Goal: Check status: Check status

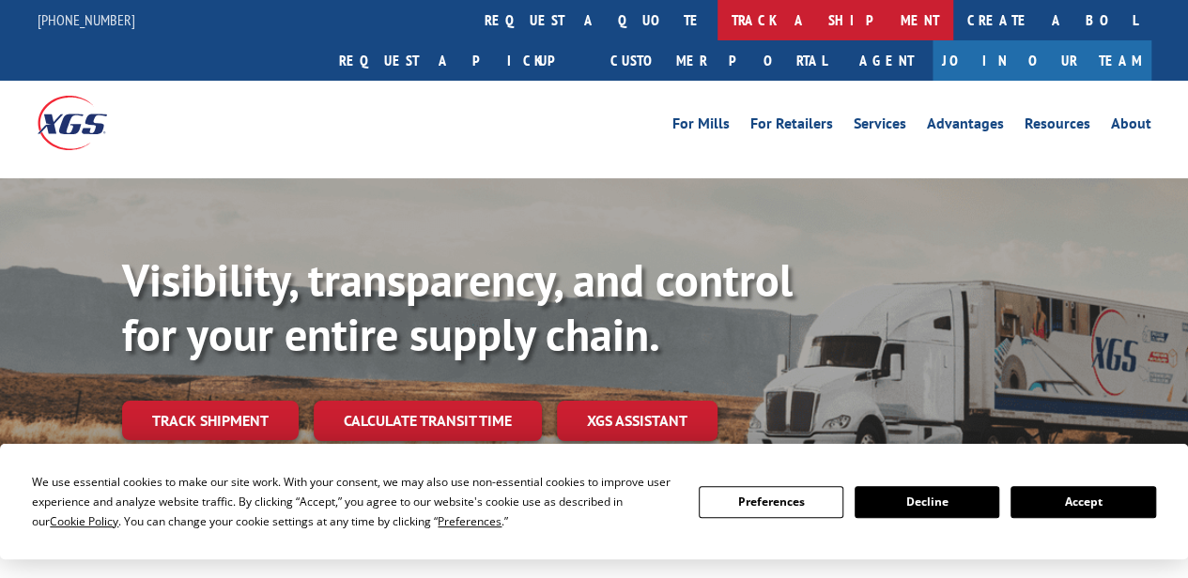
click at [717, 23] on link "track a shipment" at bounding box center [835, 20] width 236 height 40
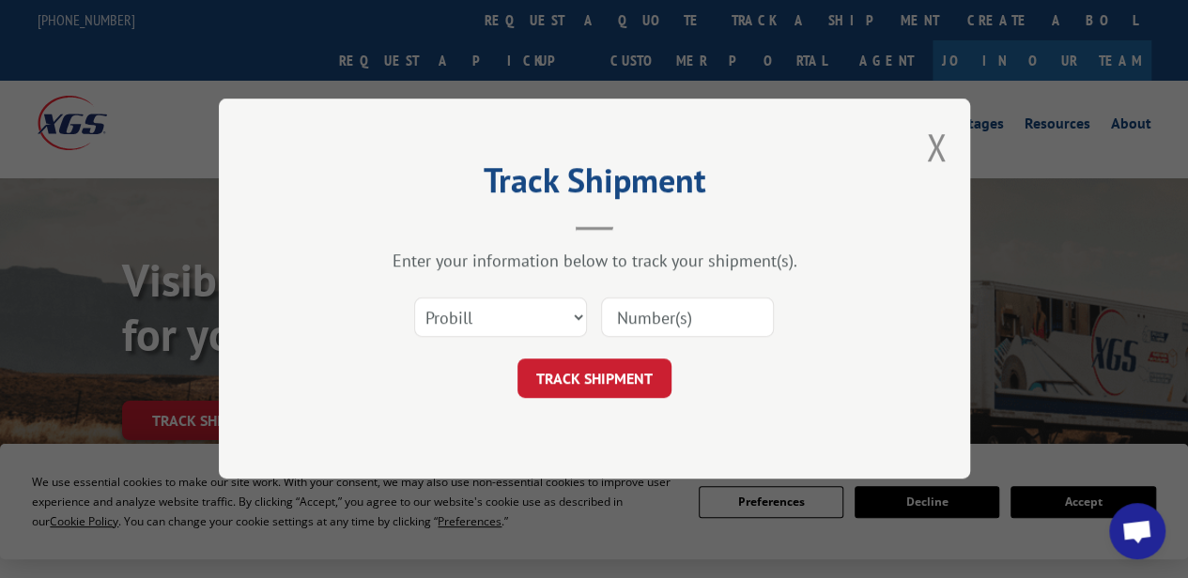
click at [684, 325] on input at bounding box center [687, 318] width 173 height 39
click at [447, 311] on select "Select category... Probill BOL PO" at bounding box center [500, 318] width 173 height 39
click at [414, 299] on select "Select category... Probill BOL PO" at bounding box center [500, 318] width 173 height 39
click at [637, 322] on input at bounding box center [687, 318] width 173 height 39
paste input "2293939"
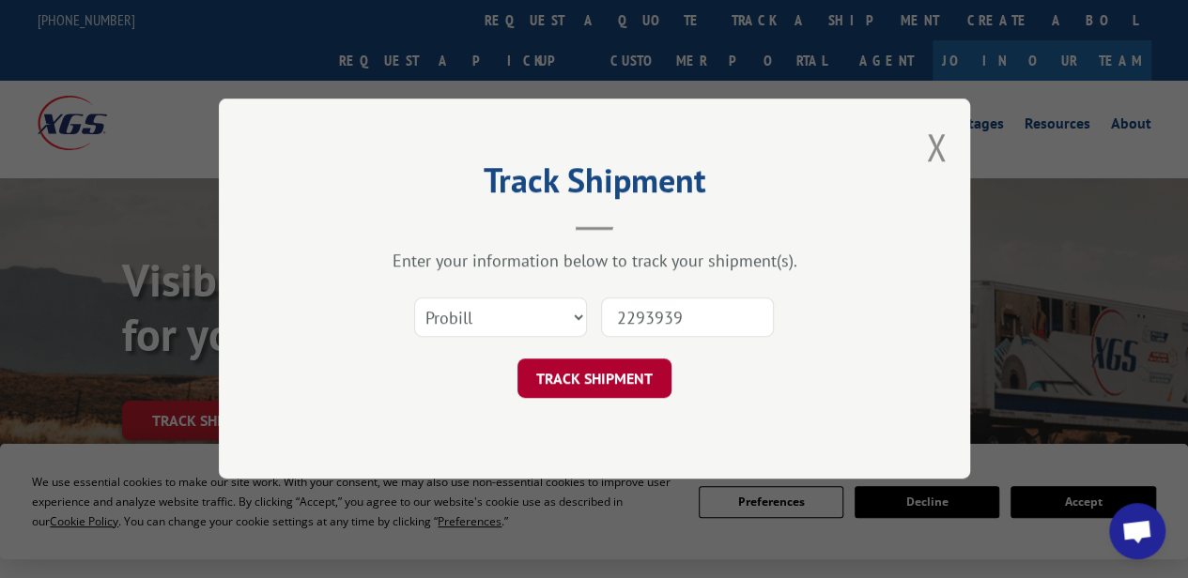
type input "2293939"
click at [605, 389] on button "TRACK SHIPMENT" at bounding box center [594, 379] width 154 height 39
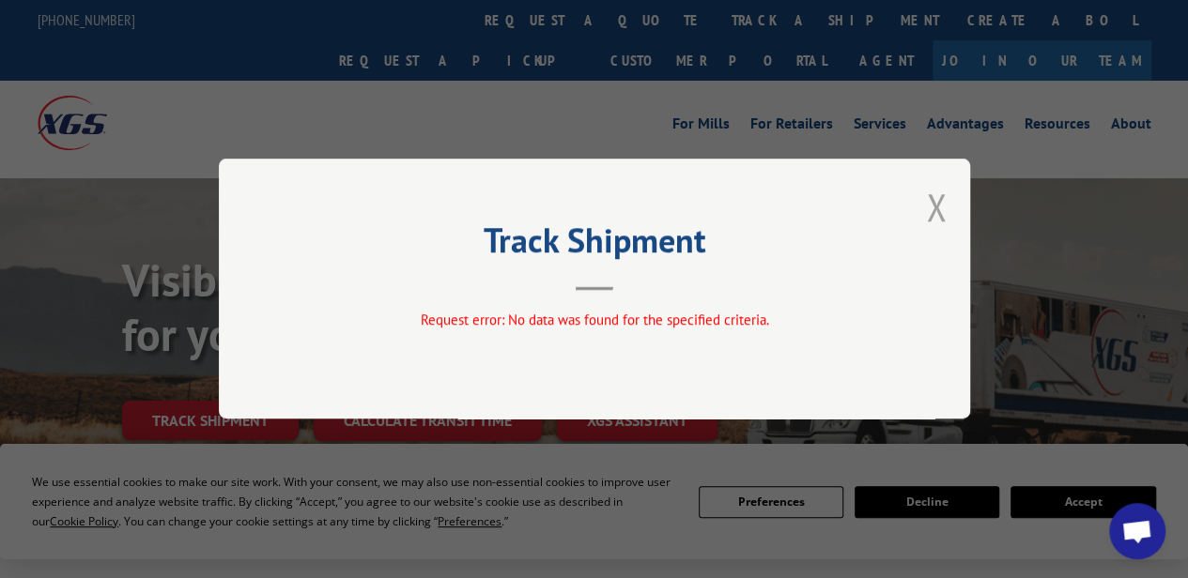
click at [943, 216] on button "Close modal" at bounding box center [936, 207] width 21 height 50
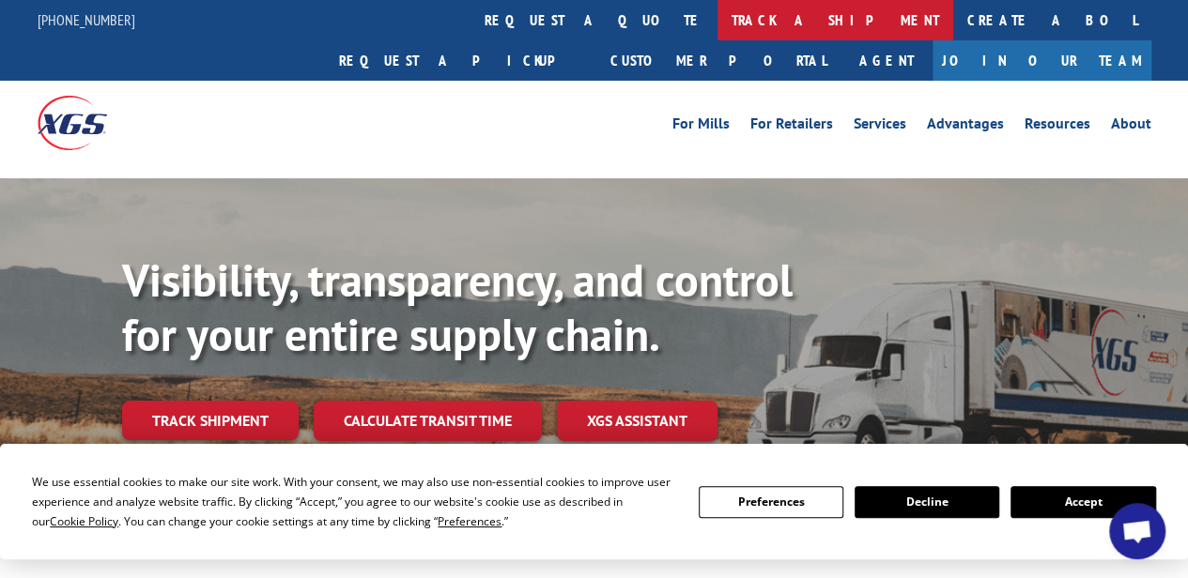
click at [717, 10] on link "track a shipment" at bounding box center [835, 20] width 236 height 40
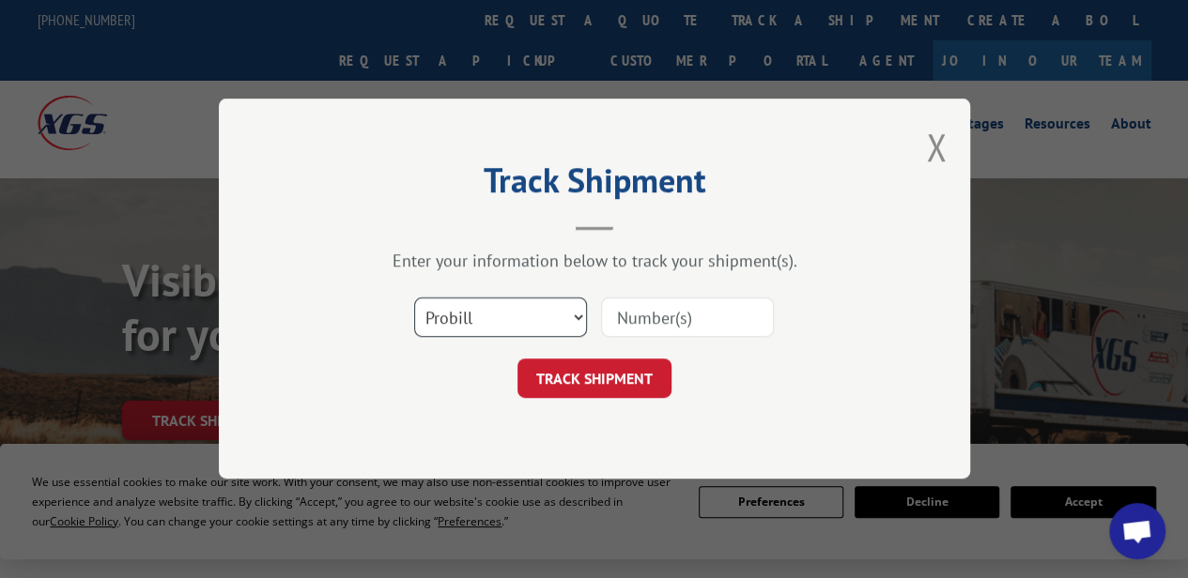
click at [480, 322] on select "Select category... Probill BOL PO" at bounding box center [500, 318] width 173 height 39
select select "po"
click at [414, 299] on select "Select category... Probill BOL PO" at bounding box center [500, 318] width 173 height 39
click at [631, 314] on input at bounding box center [687, 318] width 173 height 39
paste input "0039534816"
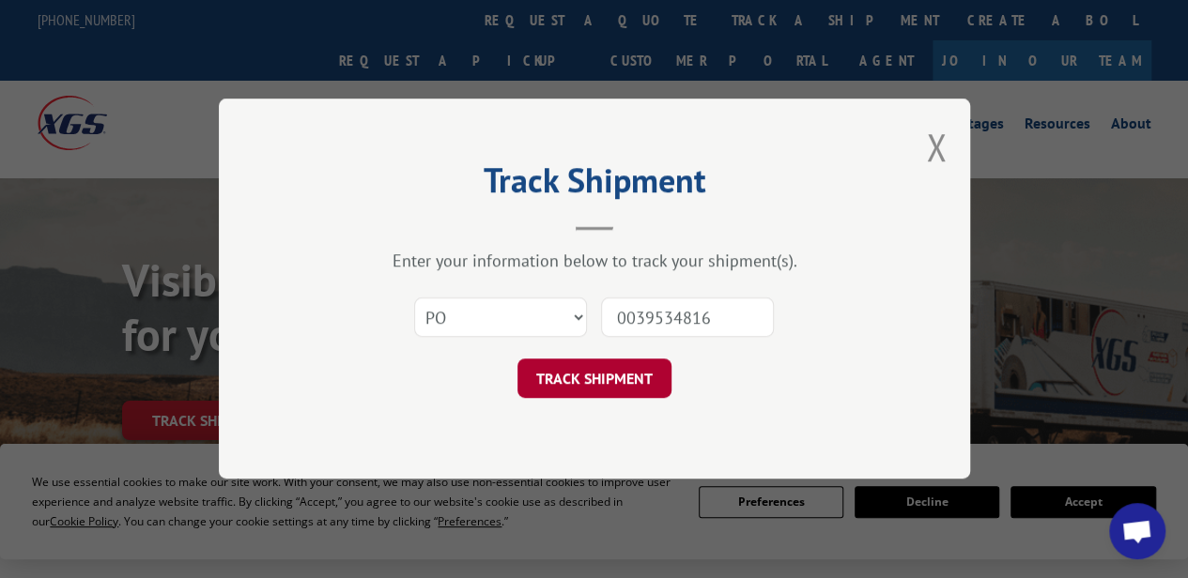
type input "0039534816"
click at [590, 388] on button "TRACK SHIPMENT" at bounding box center [594, 379] width 154 height 39
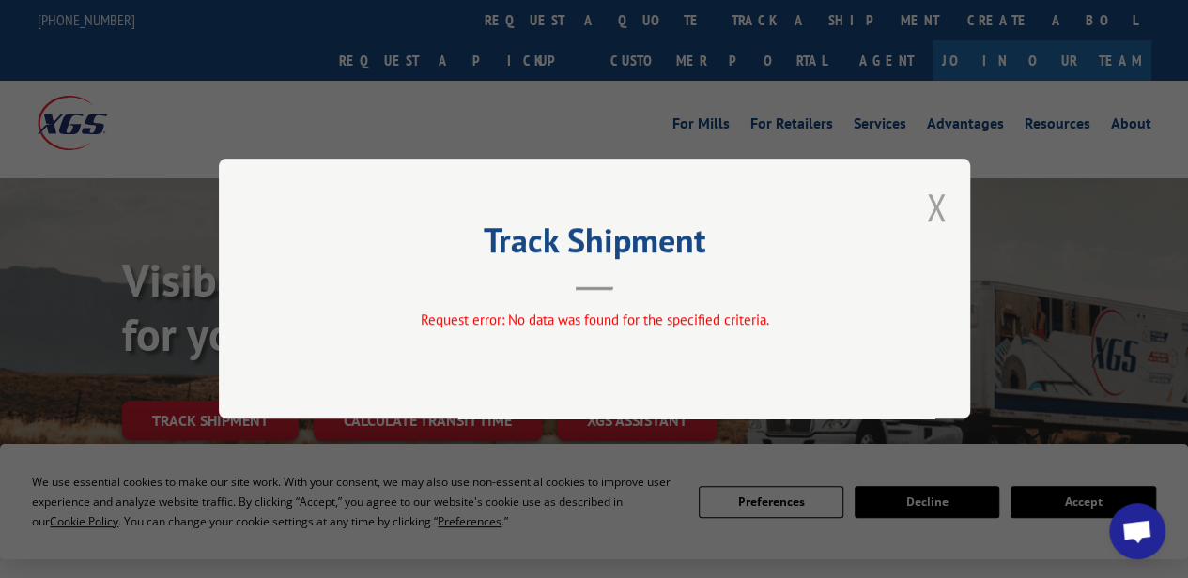
click at [928, 217] on button "Close modal" at bounding box center [936, 207] width 21 height 50
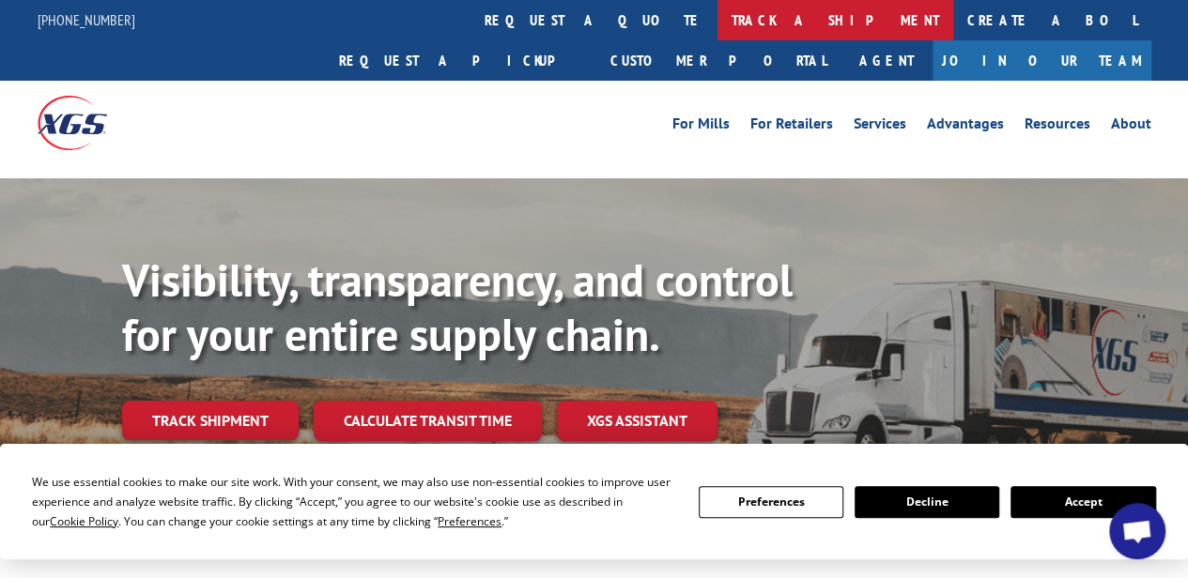
click at [717, 8] on link "track a shipment" at bounding box center [835, 20] width 236 height 40
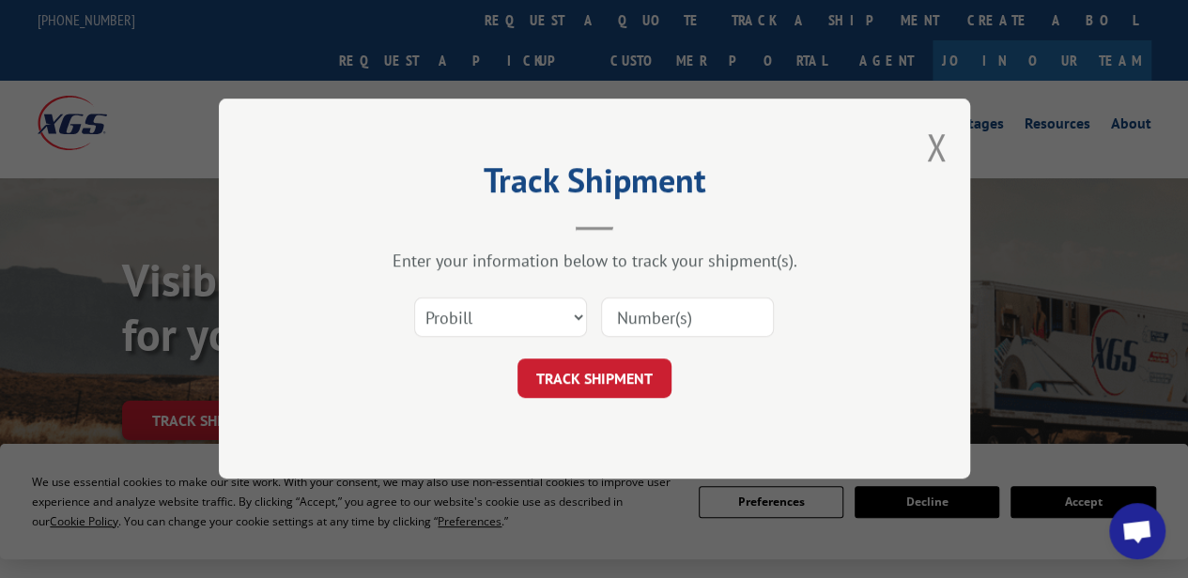
scroll to position [282, 0]
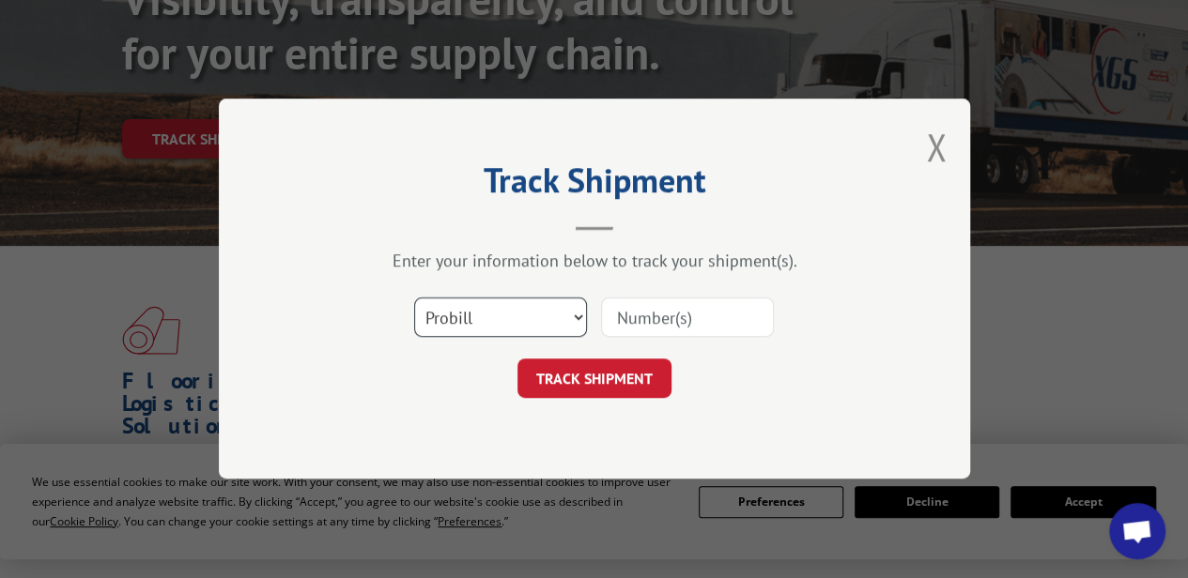
click at [573, 309] on select "Select category... Probill BOL PO" at bounding box center [500, 318] width 173 height 39
select select "bol"
click at [414, 299] on select "Select category... Probill BOL PO" at bounding box center [500, 318] width 173 height 39
click at [648, 326] on input at bounding box center [687, 318] width 173 height 39
paste input "2293956"
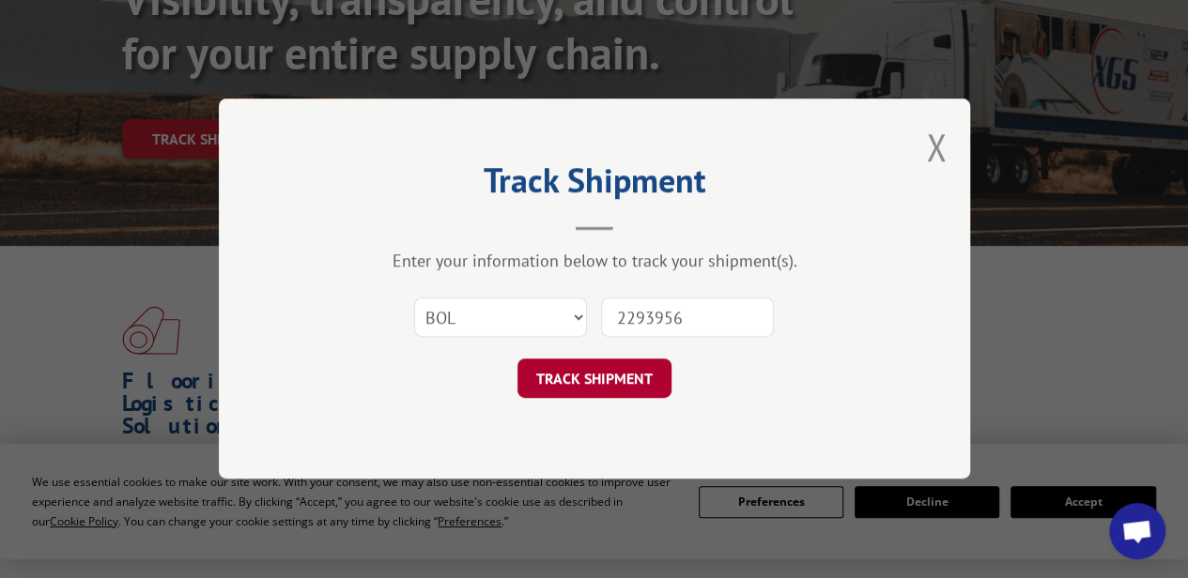
type input "2293956"
click at [608, 381] on button "TRACK SHIPMENT" at bounding box center [594, 379] width 154 height 39
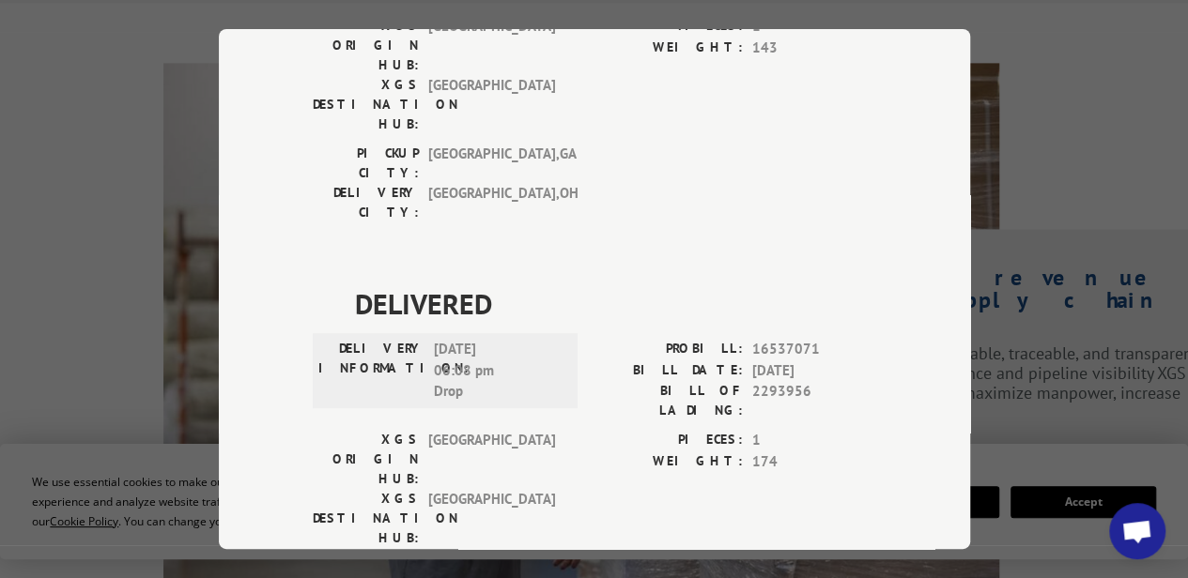
scroll to position [0, 0]
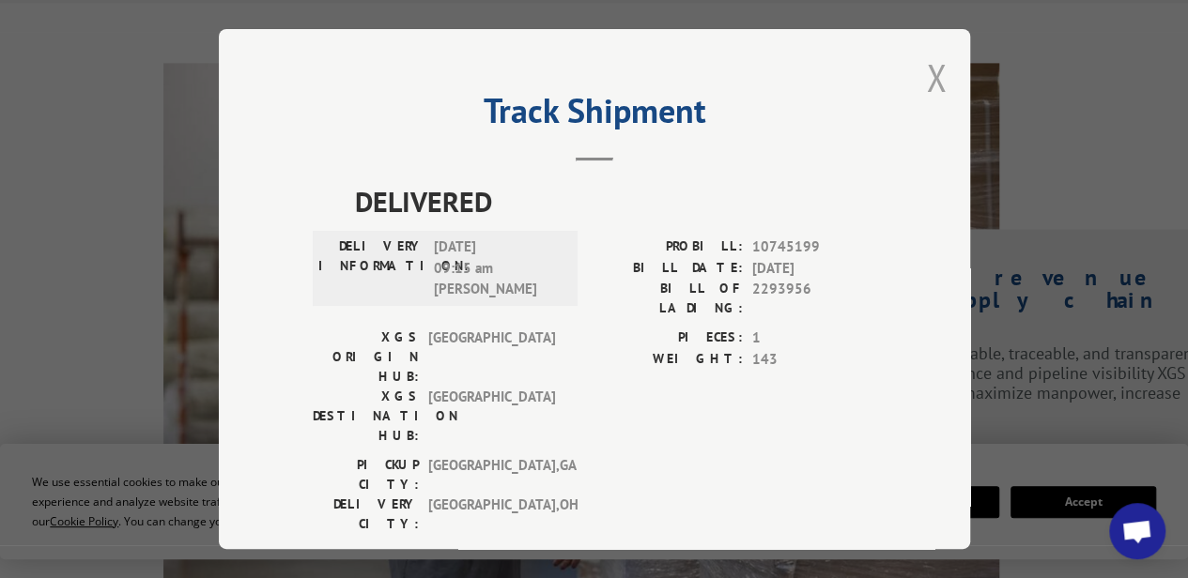
click at [928, 74] on button "Close modal" at bounding box center [936, 78] width 21 height 50
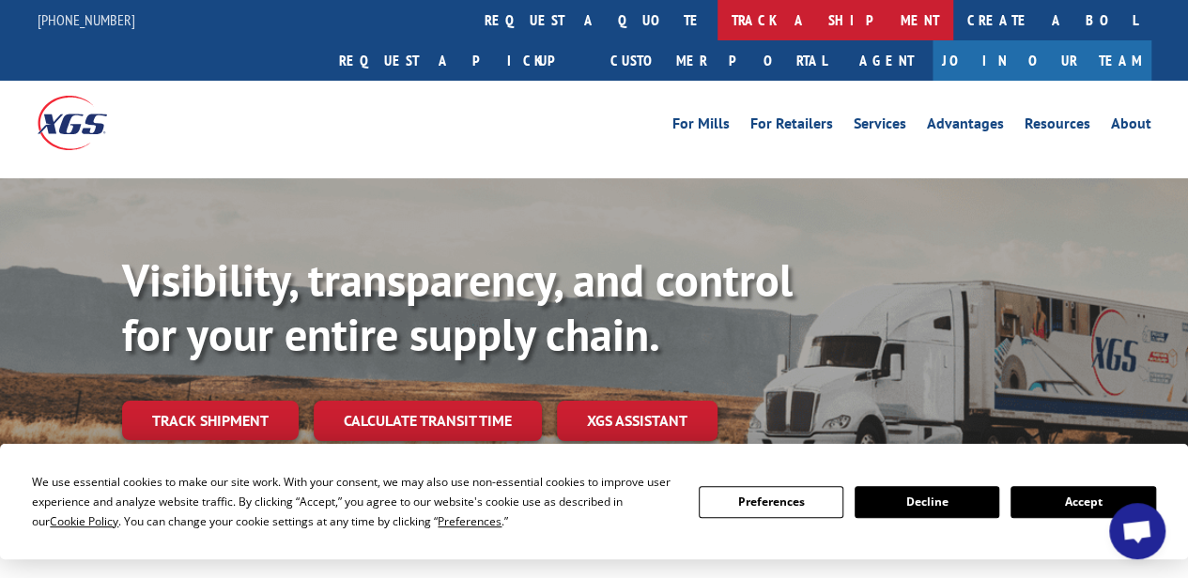
click at [717, 17] on link "track a shipment" at bounding box center [835, 20] width 236 height 40
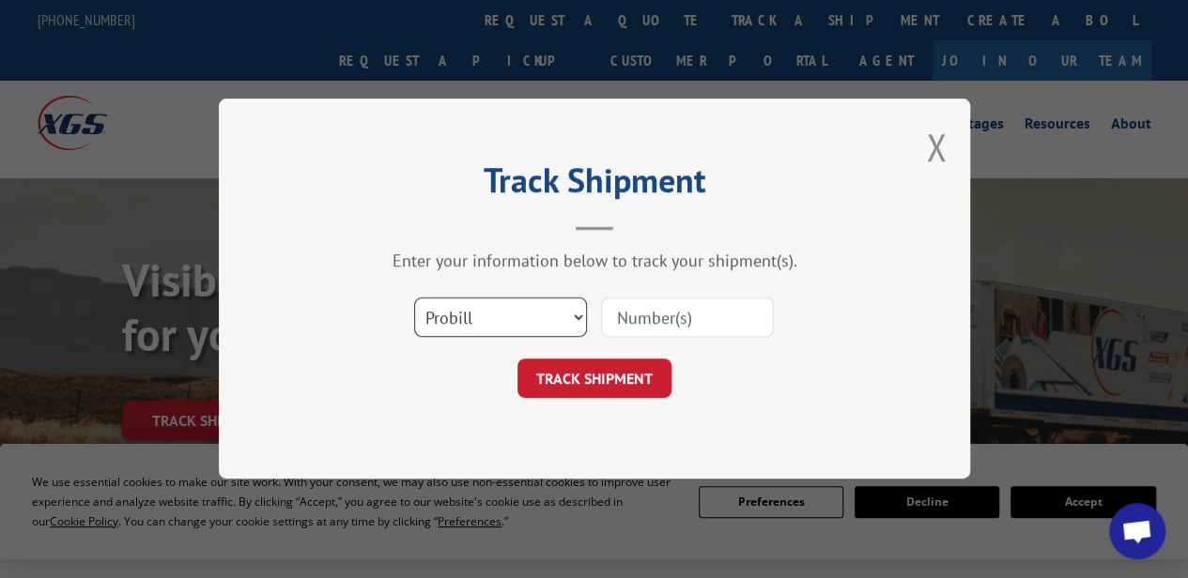
click at [498, 325] on select "Select category... Probill BOL PO" at bounding box center [500, 318] width 173 height 39
select select "bol"
click at [414, 299] on select "Select category... Probill BOL PO" at bounding box center [500, 318] width 173 height 39
click at [639, 319] on input at bounding box center [687, 318] width 173 height 39
paste input "8000010421"
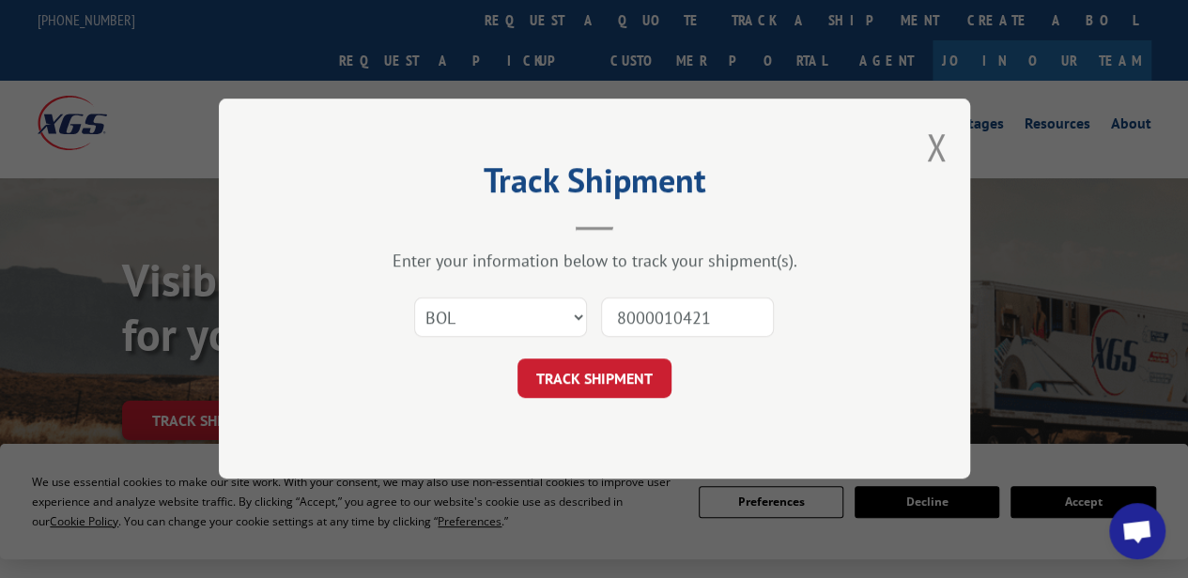
scroll to position [0, 26]
type input "8000010421"
click at [626, 390] on button "TRACK SHIPMENT" at bounding box center [594, 379] width 154 height 39
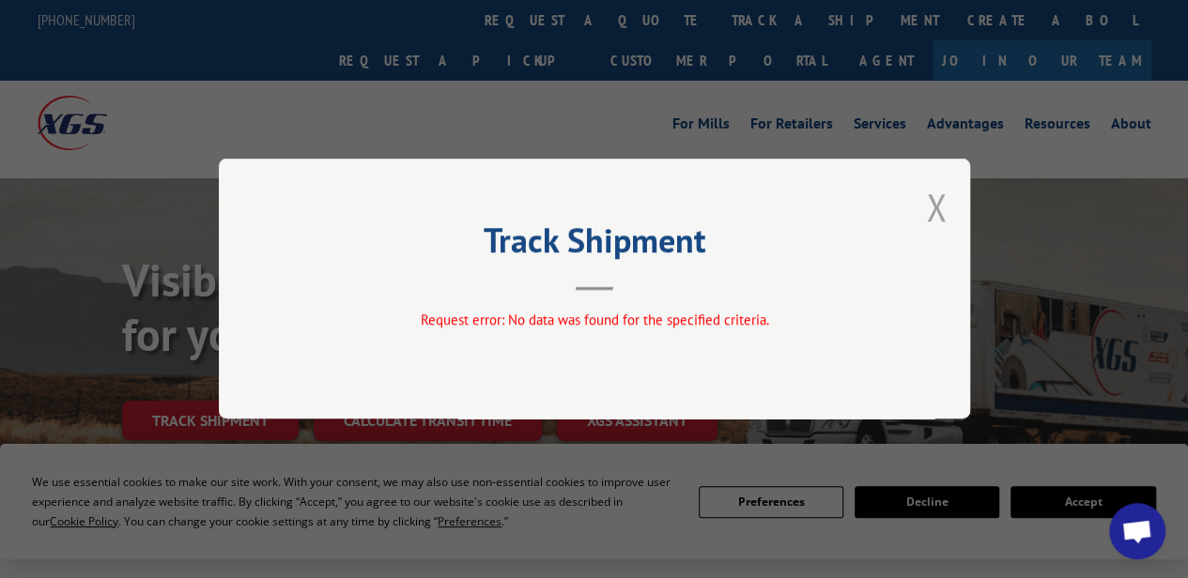
click at [933, 210] on button "Close modal" at bounding box center [936, 207] width 21 height 50
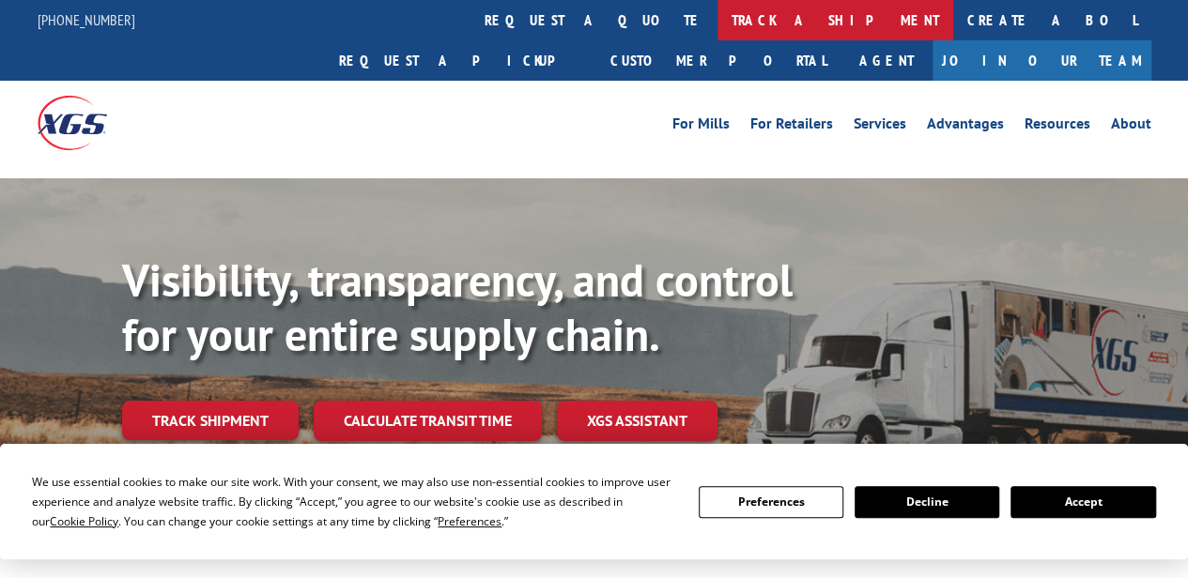
click at [717, 25] on link "track a shipment" at bounding box center [835, 20] width 236 height 40
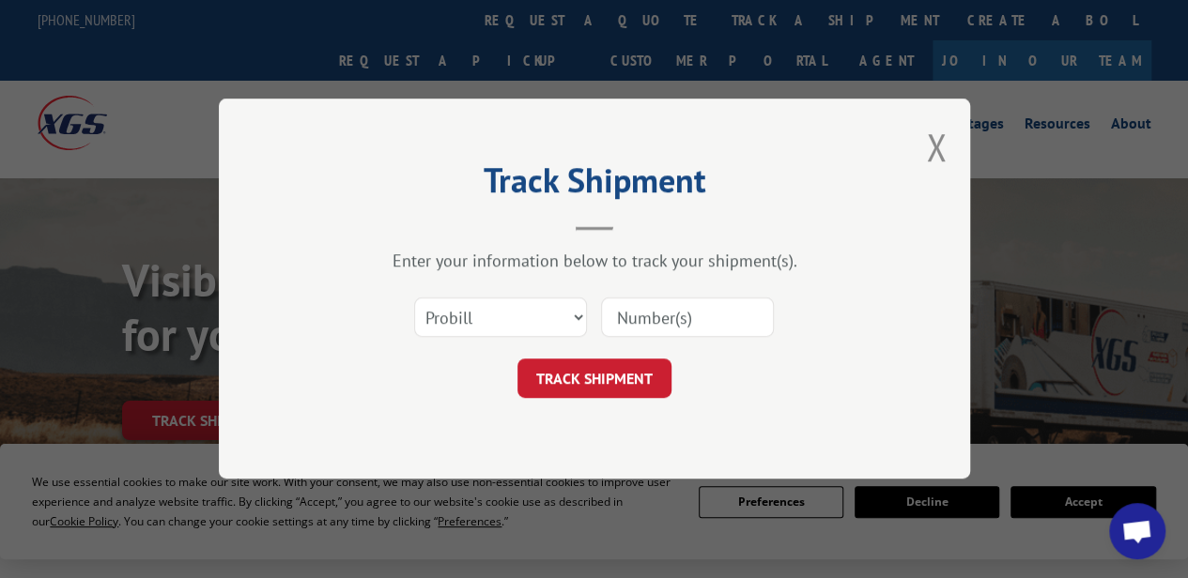
click at [680, 311] on input at bounding box center [687, 318] width 173 height 39
paste input "15472438"
type input "15472438"
click at [606, 380] on button "TRACK SHIPMENT" at bounding box center [594, 379] width 154 height 39
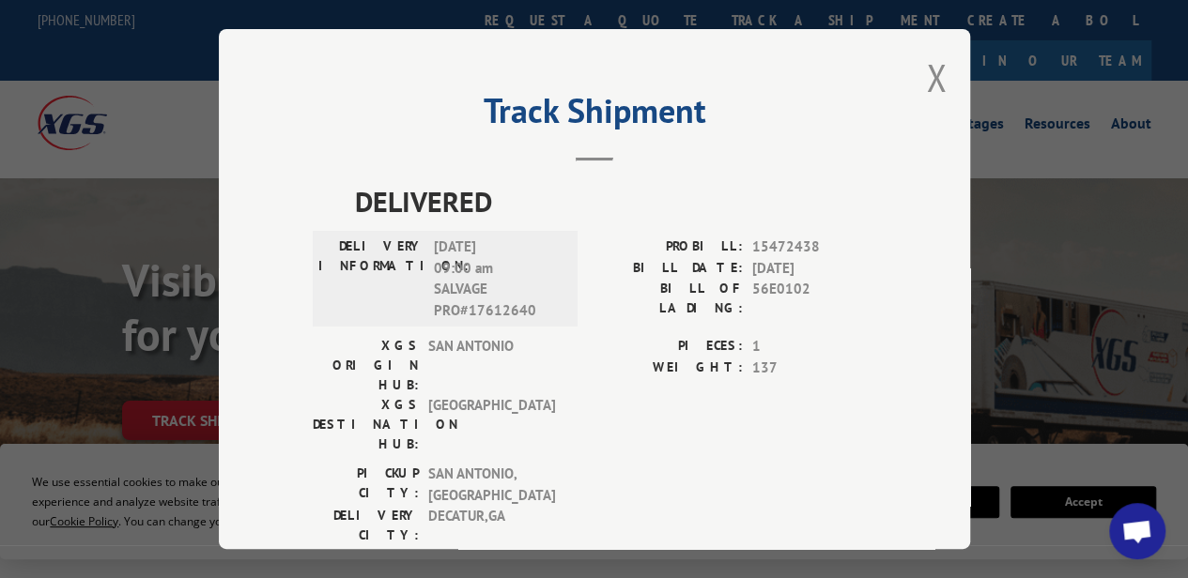
click at [915, 73] on div "Track Shipment DELIVERED DELIVERY INFORMATION: [DATE] 09:00 am SALVAGE PRO#1761…" at bounding box center [594, 289] width 751 height 520
click at [930, 73] on button "Close modal" at bounding box center [936, 78] width 21 height 50
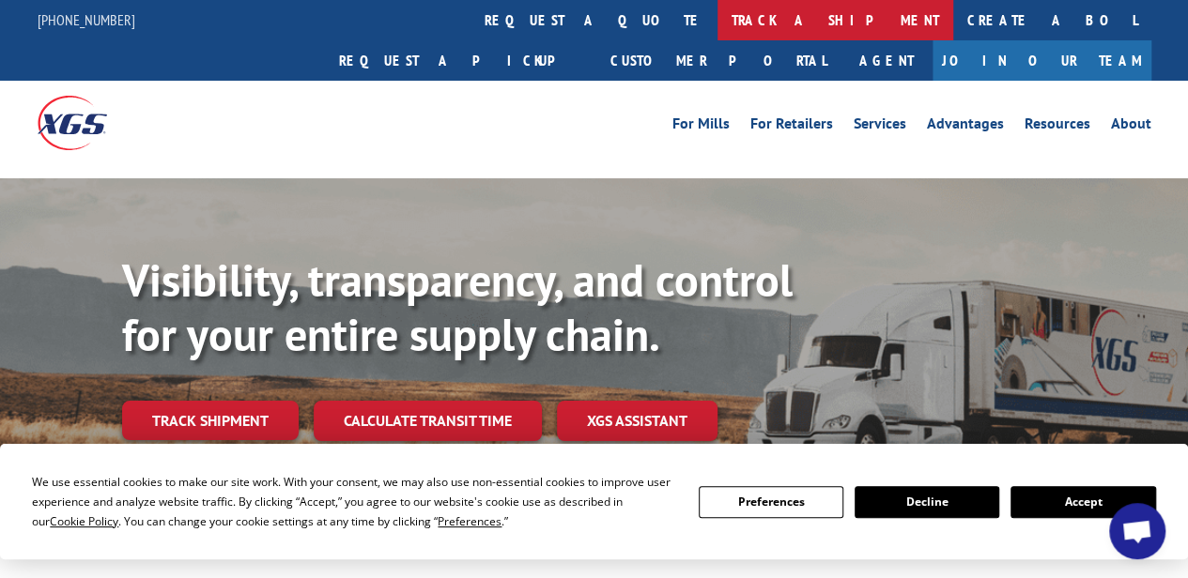
click at [717, 23] on link "track a shipment" at bounding box center [835, 20] width 236 height 40
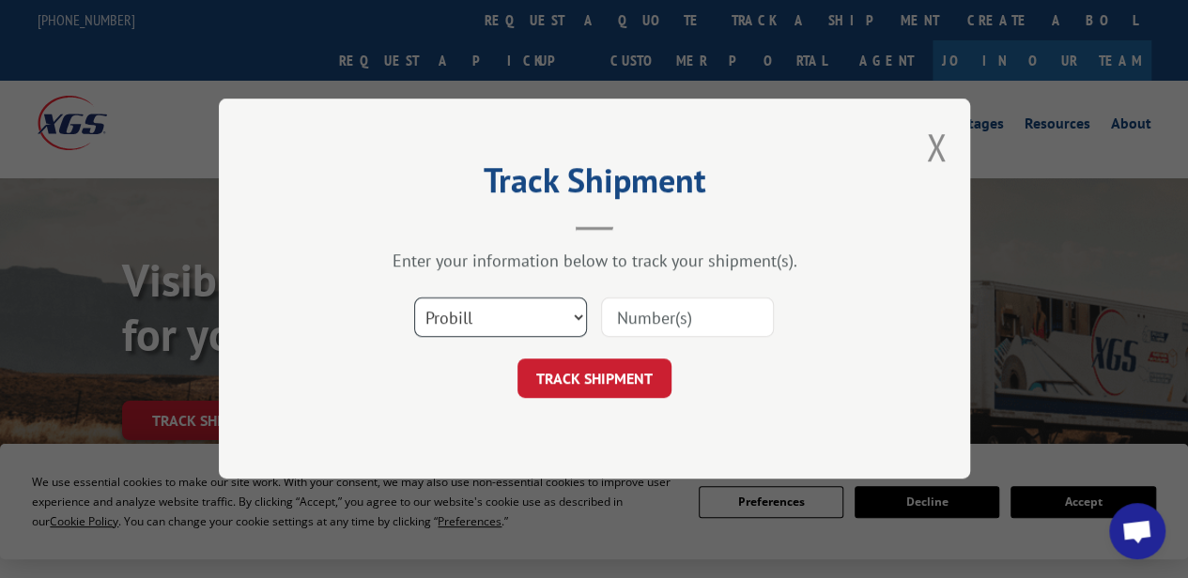
click at [534, 322] on select "Select category... Probill BOL PO" at bounding box center [500, 318] width 173 height 39
select select "bol"
click at [414, 299] on select "Select category... Probill BOL PO" at bounding box center [500, 318] width 173 height 39
click at [644, 324] on input at bounding box center [687, 318] width 173 height 39
paste input "70131613"
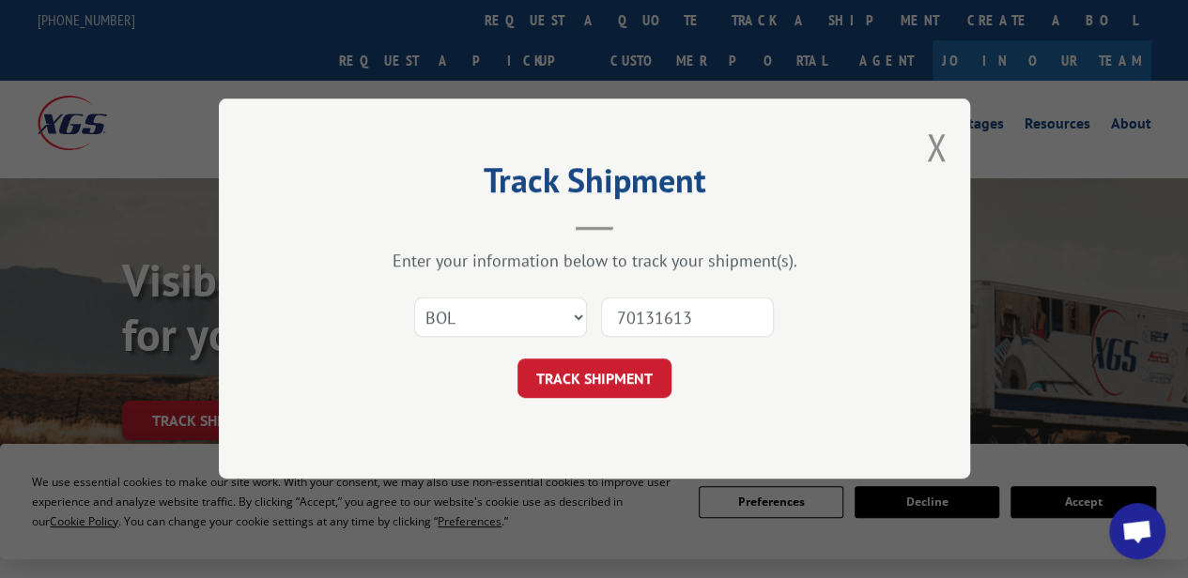
scroll to position [0, 21]
type input "70131613"
click at [633, 367] on button "TRACK SHIPMENT" at bounding box center [594, 379] width 154 height 39
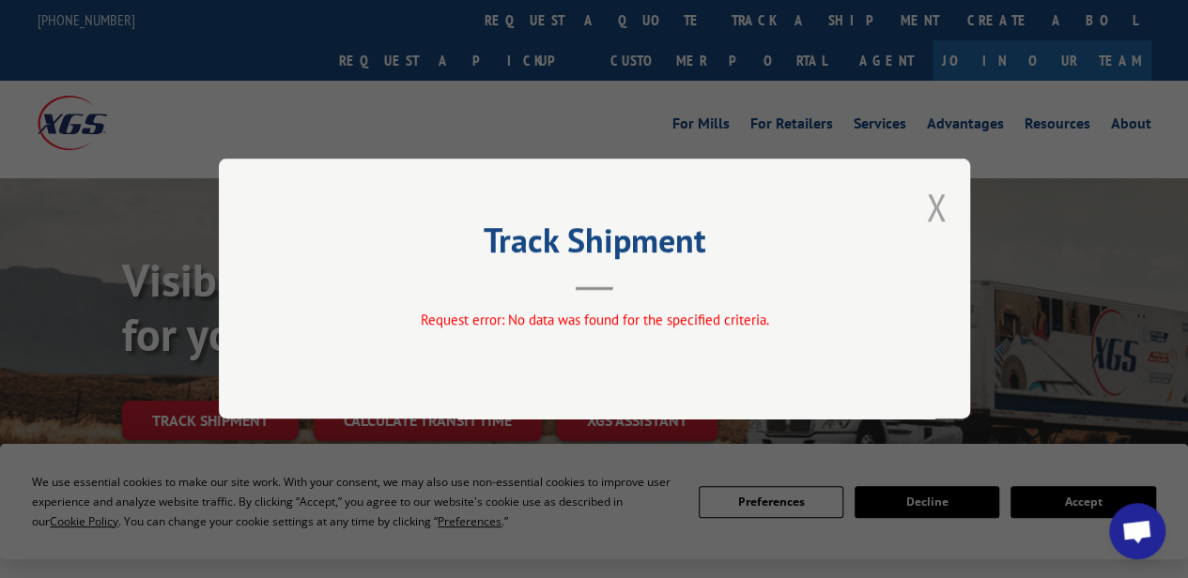
click at [932, 196] on button "Close modal" at bounding box center [936, 207] width 21 height 50
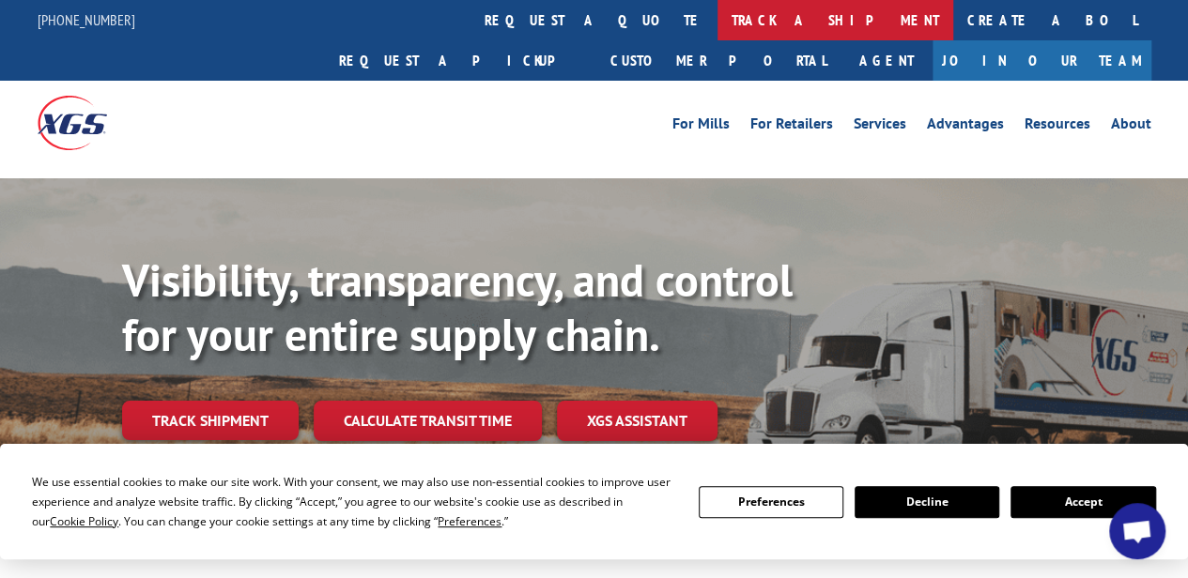
click at [717, 17] on link "track a shipment" at bounding box center [835, 20] width 236 height 40
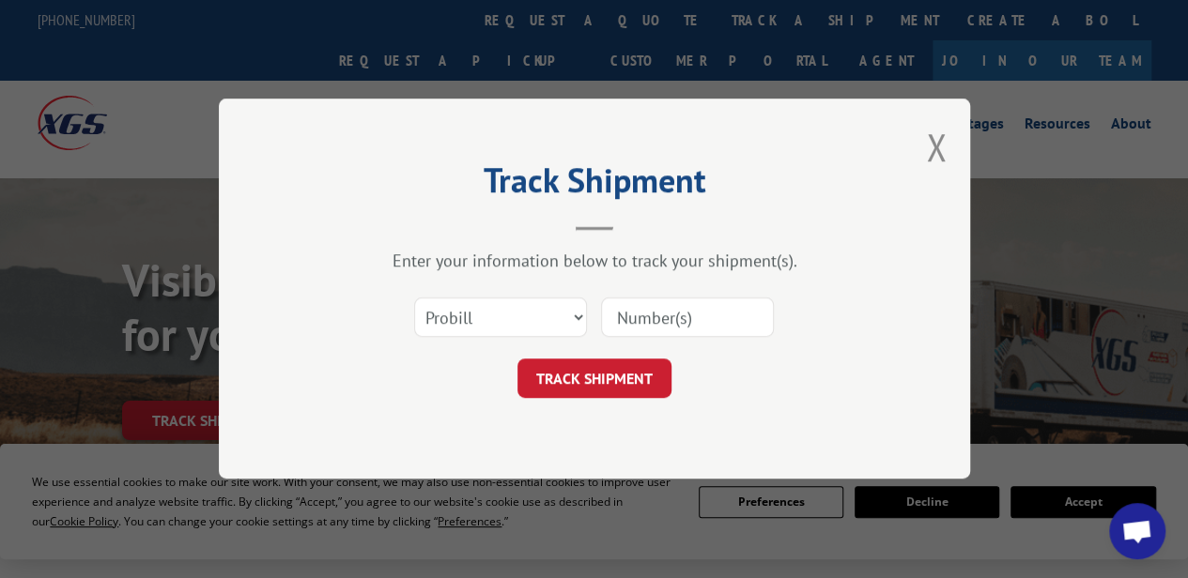
click at [680, 324] on input at bounding box center [687, 318] width 173 height 39
paste input "15472438"
type input "15472438"
click at [605, 376] on button "TRACK SHIPMENT" at bounding box center [594, 379] width 154 height 39
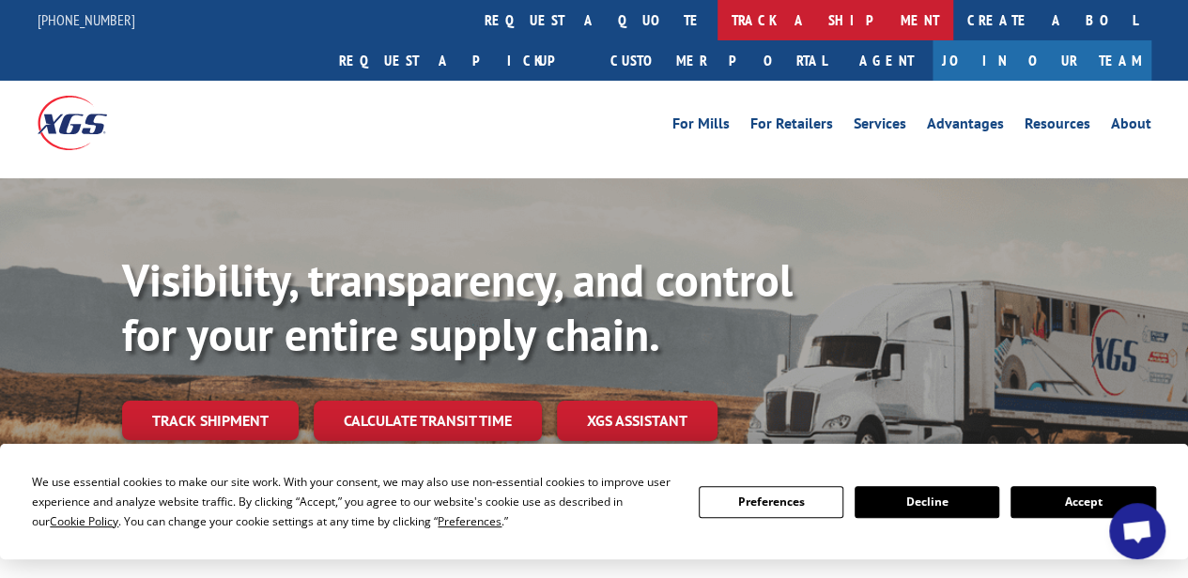
click at [717, 13] on link "track a shipment" at bounding box center [835, 20] width 236 height 40
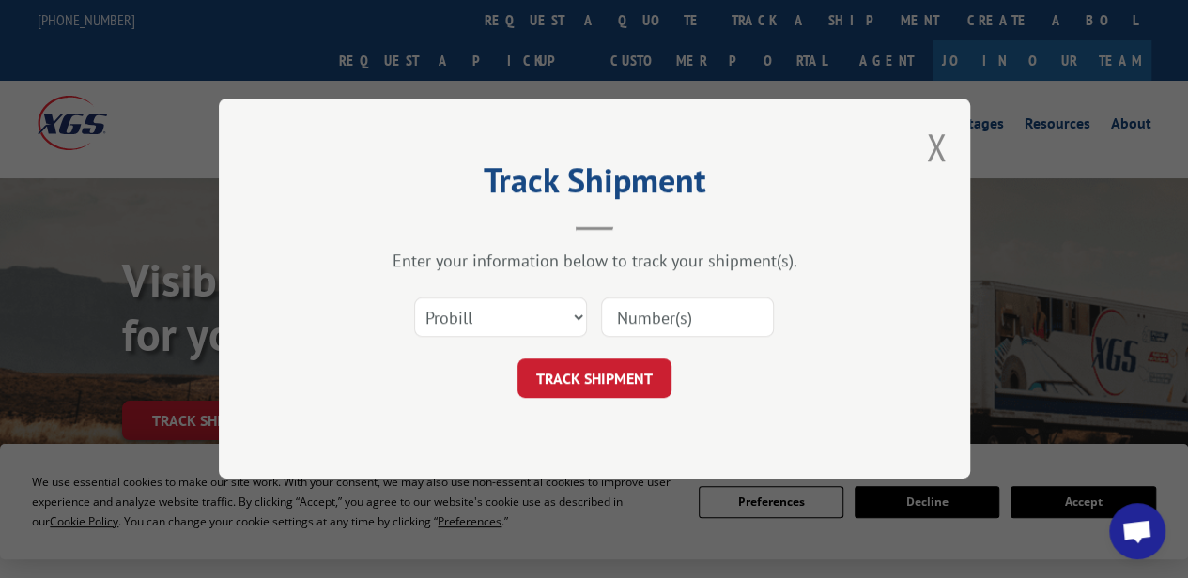
click at [675, 317] on input at bounding box center [687, 318] width 173 height 39
paste input "01030602155752912"
type input "01030602155752912"
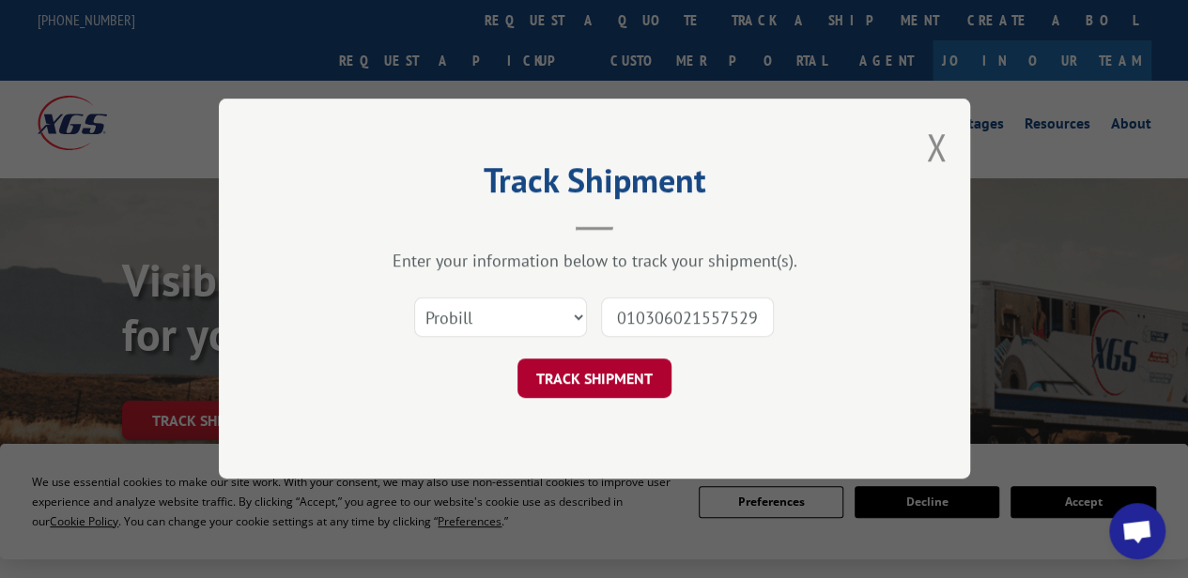
click at [619, 382] on button "TRACK SHIPMENT" at bounding box center [594, 379] width 154 height 39
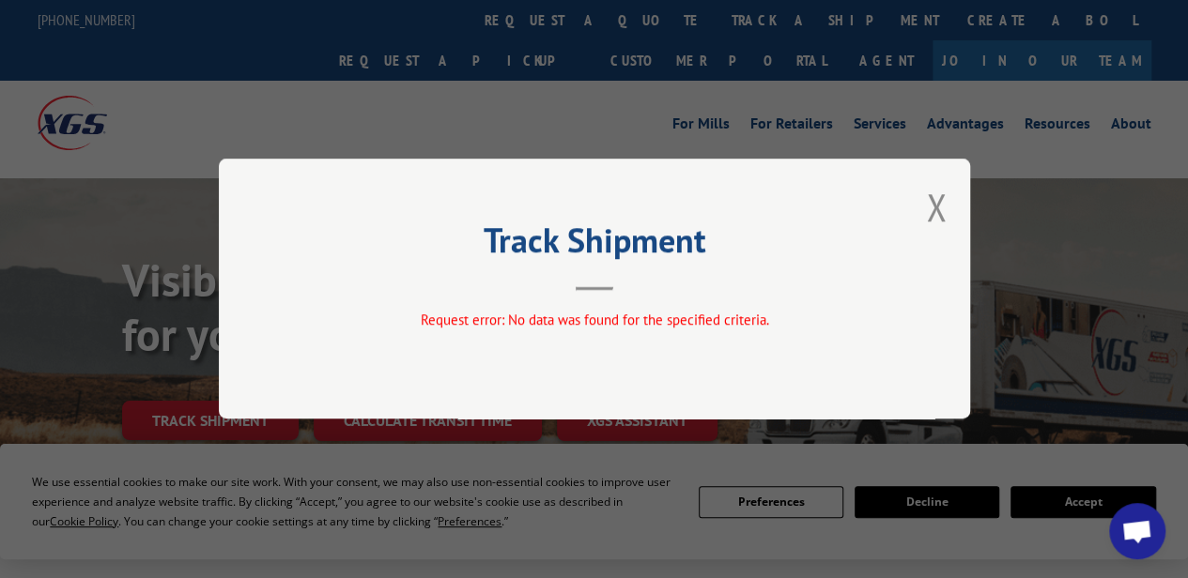
drag, startPoint x: 945, startPoint y: 210, endPoint x: 817, endPoint y: 197, distance: 129.3
click at [939, 213] on button "Close modal" at bounding box center [936, 207] width 21 height 50
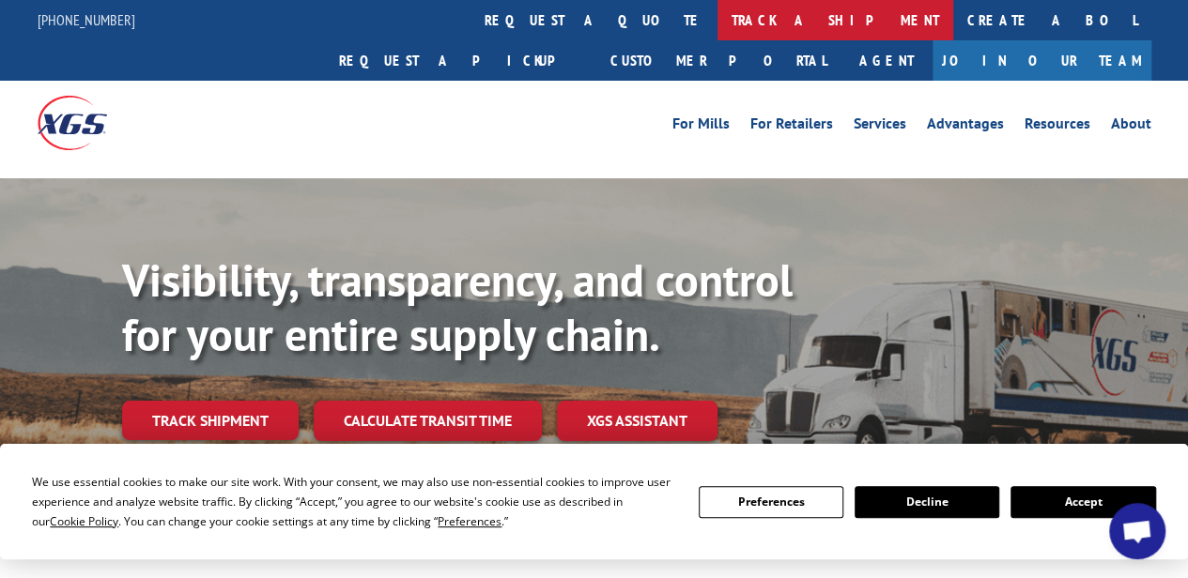
click at [717, 15] on link "track a shipment" at bounding box center [835, 20] width 236 height 40
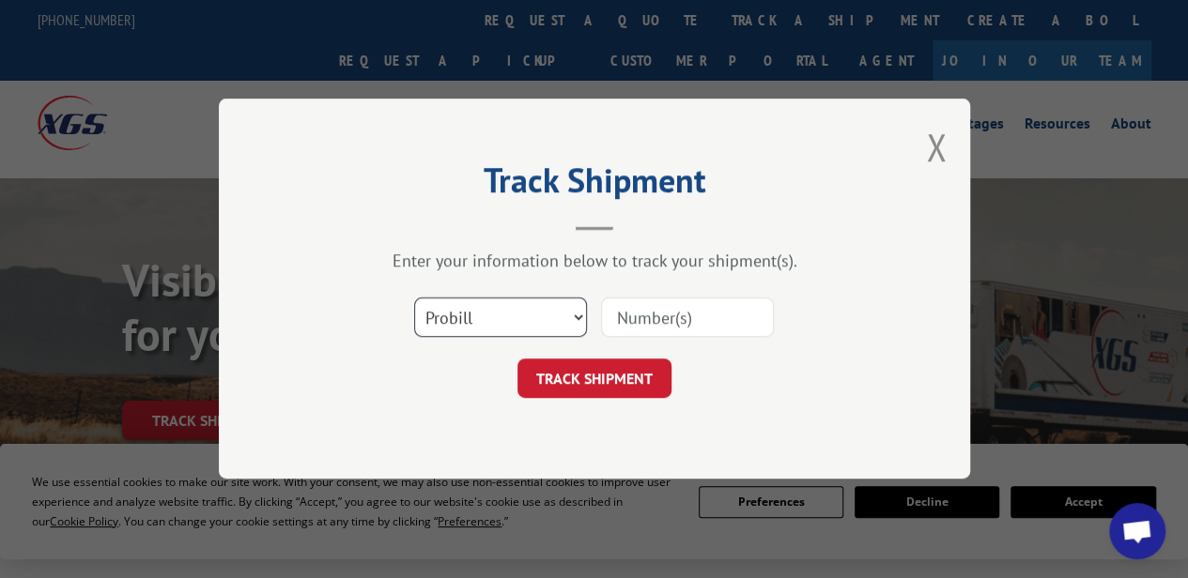
click at [565, 309] on select "Select category... Probill BOL PO" at bounding box center [500, 318] width 173 height 39
select select "po"
click at [414, 299] on select "Select category... Probill BOL PO" at bounding box center [500, 318] width 173 height 39
click at [623, 318] on input at bounding box center [687, 318] width 173 height 39
paste input "0009975626"
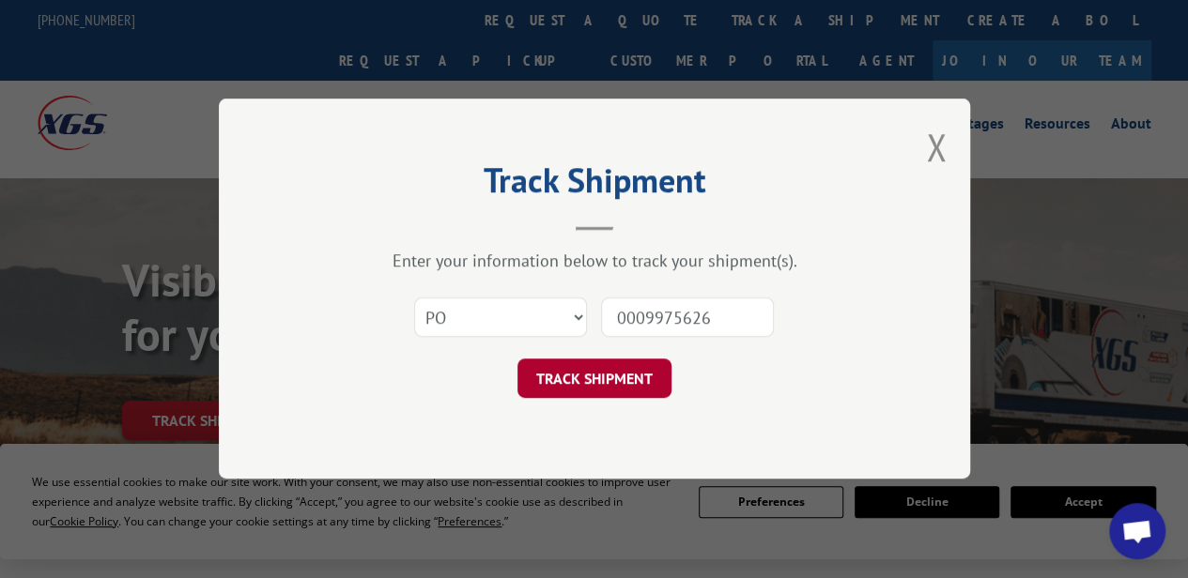
type input "0009975626"
click at [603, 386] on button "TRACK SHIPMENT" at bounding box center [594, 379] width 154 height 39
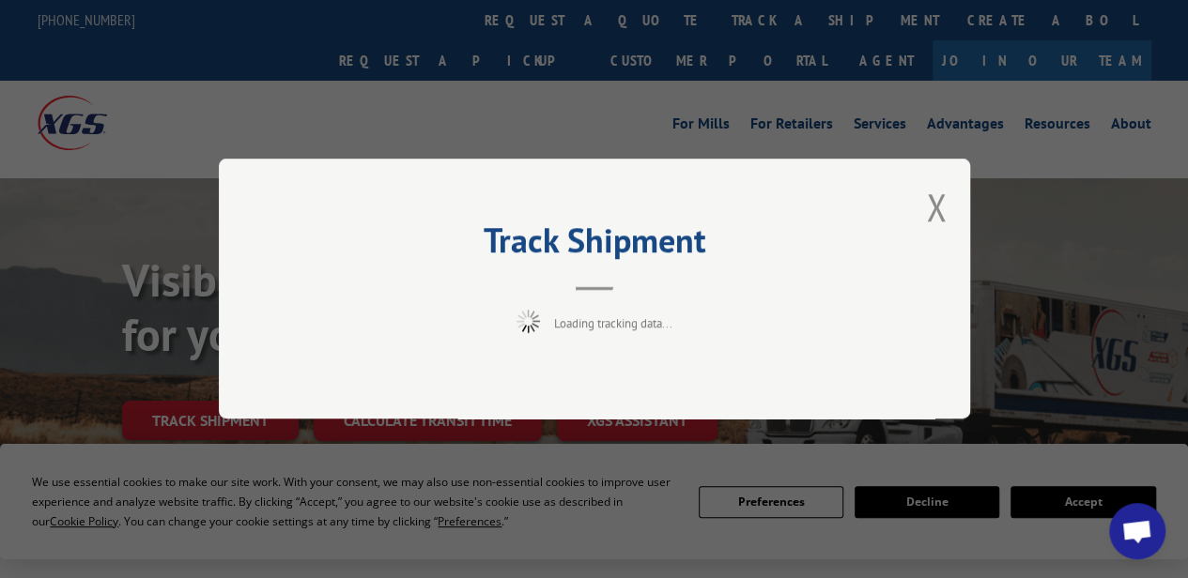
click at [608, 372] on div "Track Shipment Loading tracking data..." at bounding box center [594, 289] width 751 height 260
